Goal: Navigation & Orientation: Find specific page/section

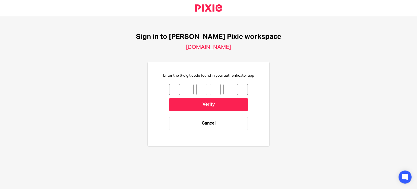
click at [169, 90] on input "number" at bounding box center [174, 89] width 11 height 11
type input "9"
type input "2"
type input "0"
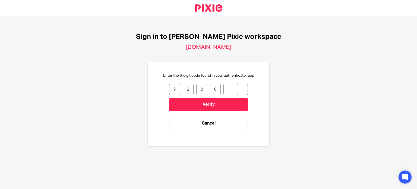
type input "6"
type input "8"
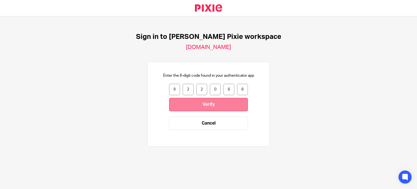
click at [188, 101] on input "Verify" at bounding box center [208, 104] width 79 height 13
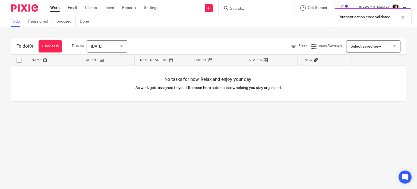
click at [103, 45] on span "[DATE]" at bounding box center [105, 45] width 29 height 11
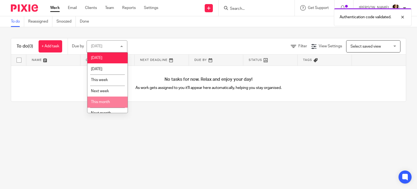
scroll to position [17, 0]
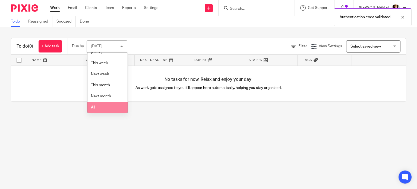
click at [108, 107] on li "All" at bounding box center [107, 106] width 40 height 11
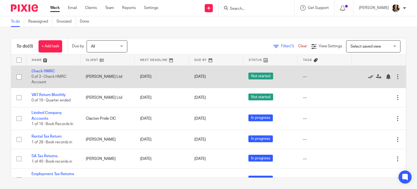
click at [368, 74] on icon at bounding box center [370, 76] width 5 height 5
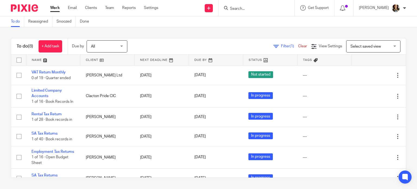
click at [104, 6] on ul "Work Email Clients Team Reports Settings" at bounding box center [108, 7] width 116 height 5
click at [107, 7] on link "Team" at bounding box center [109, 7] width 9 height 5
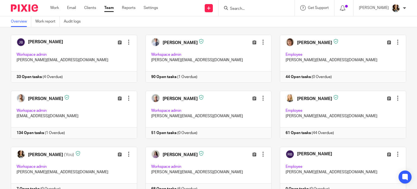
scroll to position [136, 0]
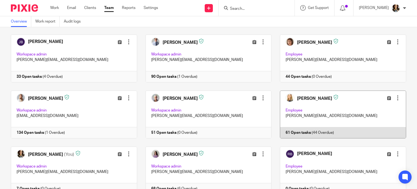
click at [301, 94] on link at bounding box center [338, 114] width 135 height 48
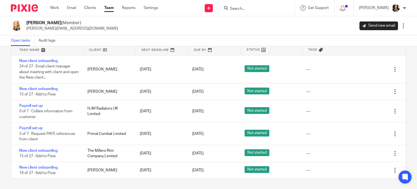
scroll to position [29, 0]
